Goal: Transaction & Acquisition: Purchase product/service

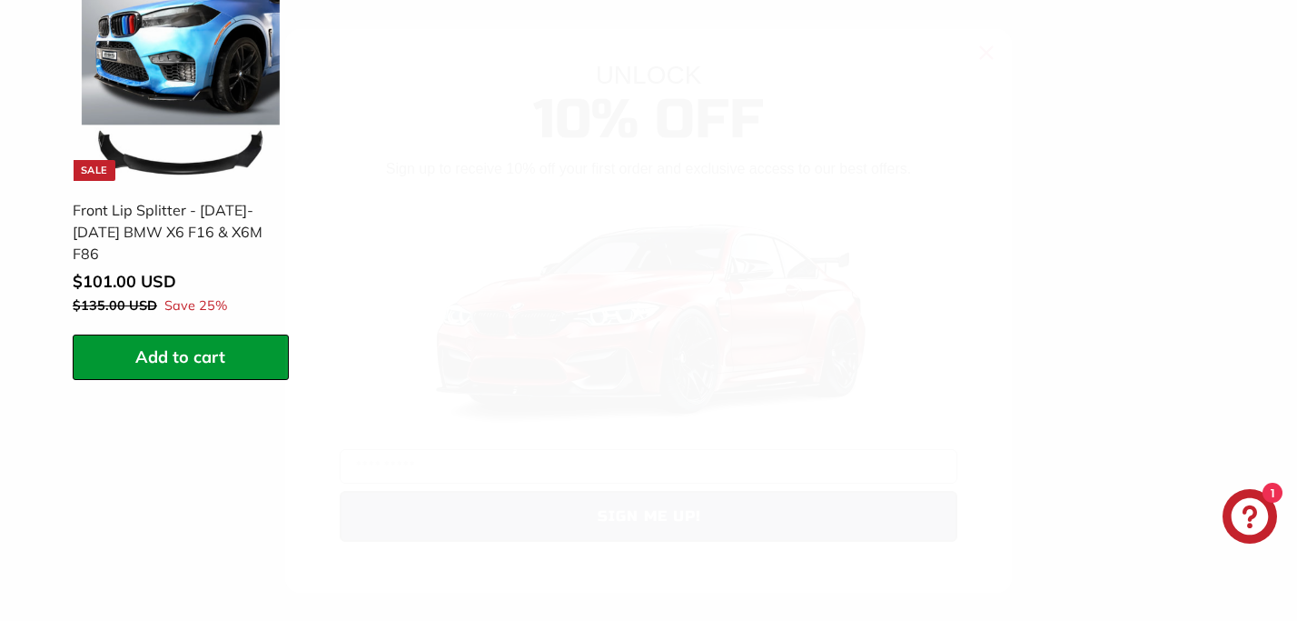
scroll to position [2482, 0]
